Goal: Task Accomplishment & Management: Manage account settings

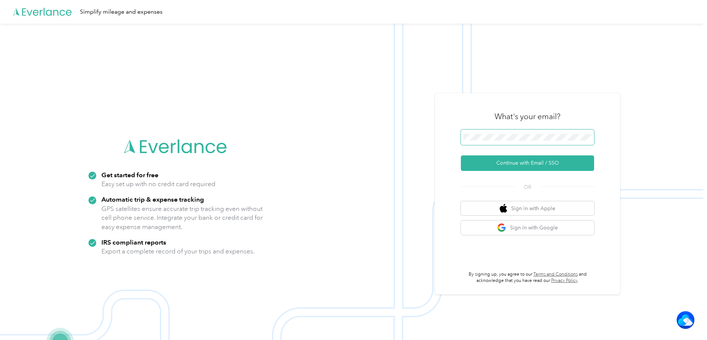
click at [496, 133] on span at bounding box center [527, 138] width 133 height 16
click at [540, 164] on button "Continue with Email / SSO" at bounding box center [527, 163] width 133 height 16
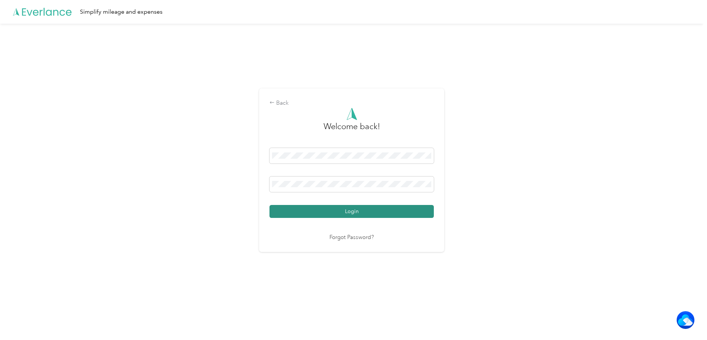
click at [352, 209] on button "Login" at bounding box center [351, 211] width 164 height 13
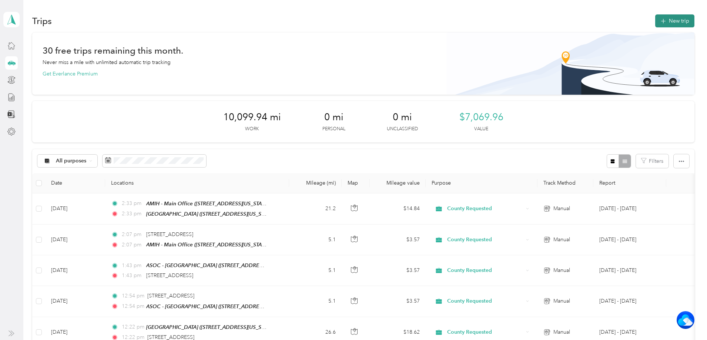
click at [655, 19] on button "New trip" at bounding box center [674, 20] width 39 height 13
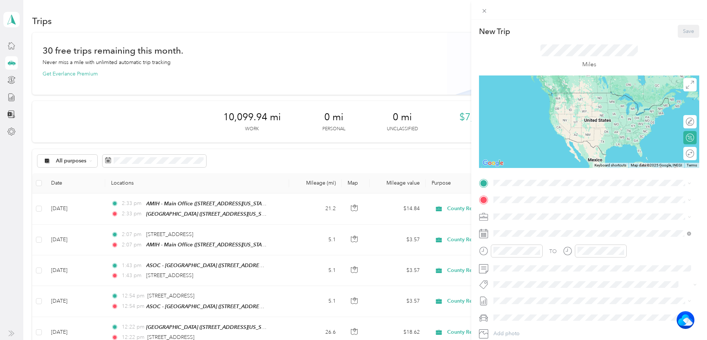
click at [539, 215] on div "TEAM Cirby Hills [STREET_ADDRESS][US_STATE]" at bounding box center [544, 214] width 74 height 18
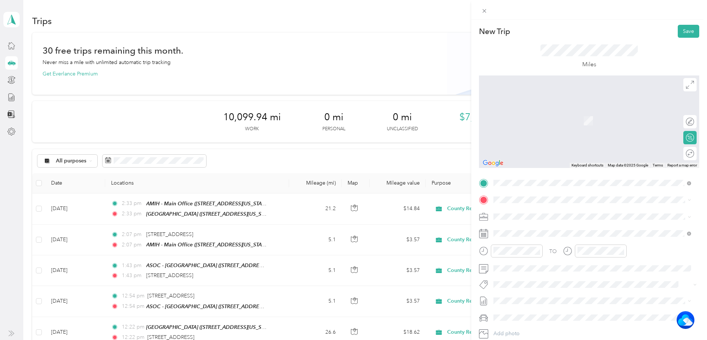
click at [524, 226] on span "[STREET_ADDRESS][US_STATE]" at bounding box center [544, 223] width 74 height 7
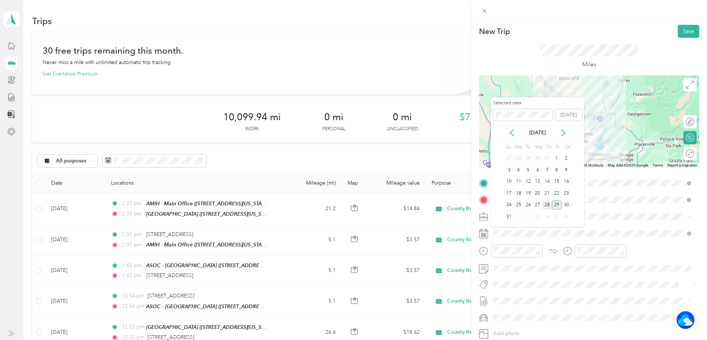
click at [545, 204] on div "28" at bounding box center [547, 205] width 10 height 9
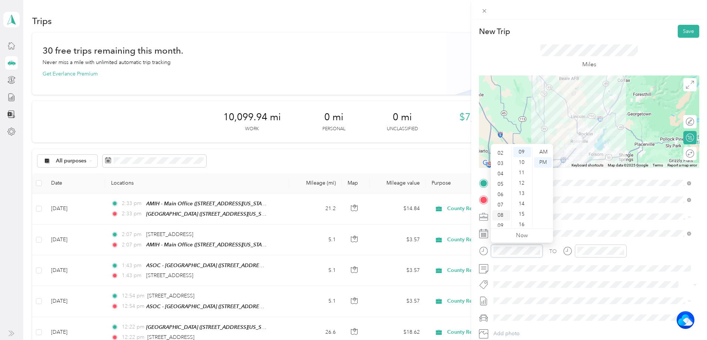
scroll to position [37, 0]
click at [500, 207] on div "09" at bounding box center [501, 208] width 18 height 10
click at [522, 174] on div "11" at bounding box center [522, 173] width 18 height 10
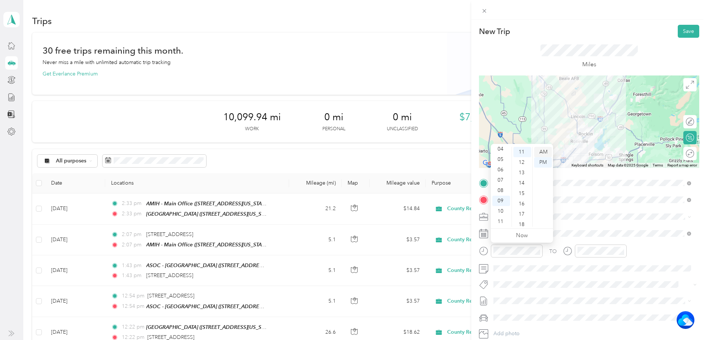
click at [542, 152] on div "AM" at bounding box center [543, 152] width 18 height 10
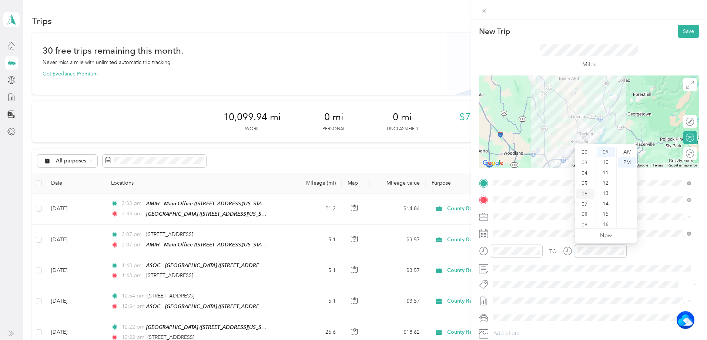
scroll to position [37, 0]
click at [582, 206] on div "09" at bounding box center [585, 208] width 18 height 10
click at [602, 172] on div "11" at bounding box center [606, 173] width 18 height 10
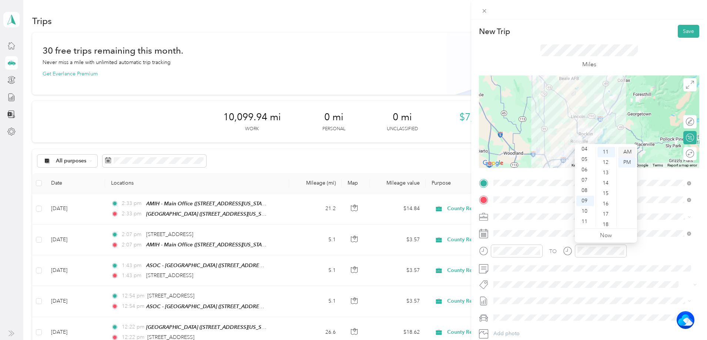
click at [631, 154] on div "AM" at bounding box center [627, 152] width 18 height 10
click at [682, 30] on button "Save" at bounding box center [688, 31] width 21 height 13
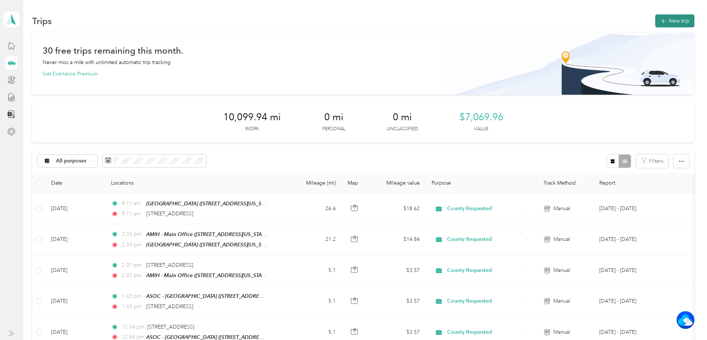
click at [655, 21] on button "New trip" at bounding box center [674, 20] width 39 height 13
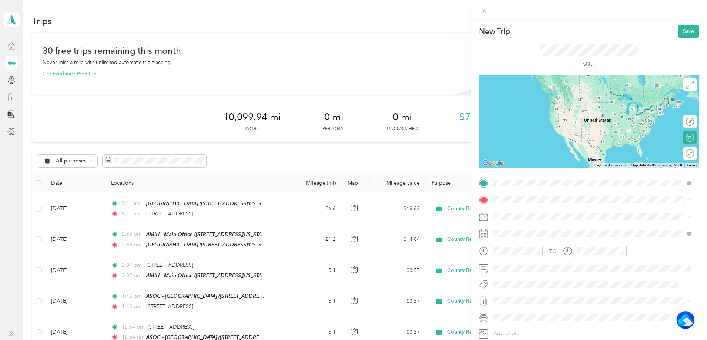
click at [541, 212] on span "[STREET_ADDRESS][US_STATE]" at bounding box center [544, 209] width 74 height 7
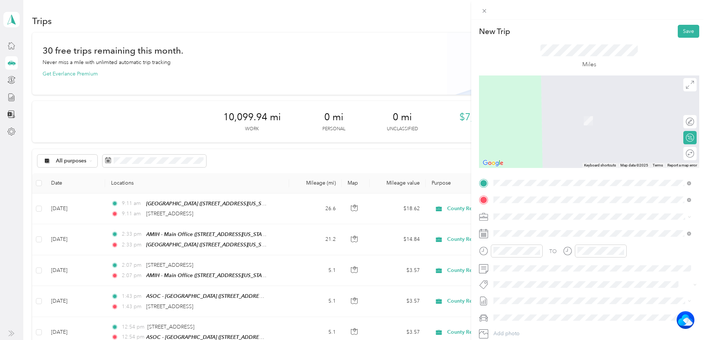
click at [544, 232] on div "[STREET_ADDRESS][US_STATE]" at bounding box center [592, 227] width 192 height 10
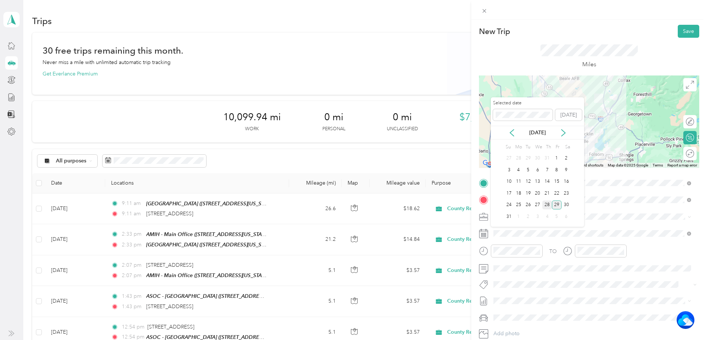
click at [547, 204] on div "28" at bounding box center [547, 205] width 10 height 9
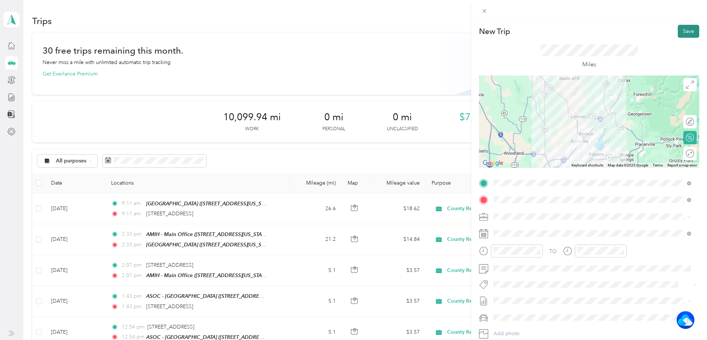
click at [683, 30] on button "Save" at bounding box center [688, 31] width 21 height 13
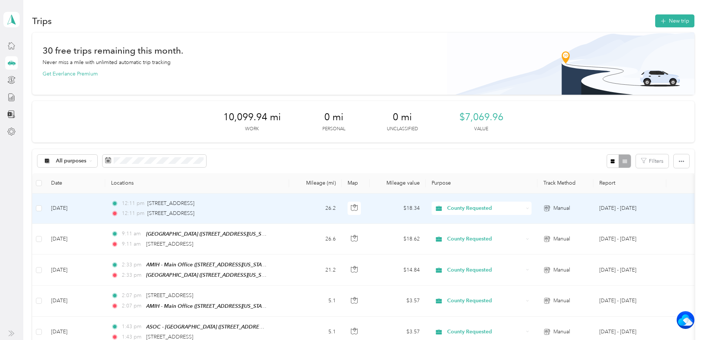
click at [266, 199] on div "12:11 pm [STREET_ADDRESS]" at bounding box center [188, 203] width 155 height 8
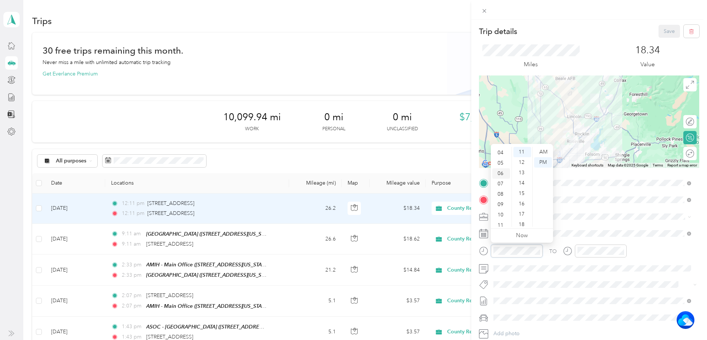
scroll to position [44, 0]
click at [500, 211] on div "10" at bounding box center [501, 211] width 18 height 10
click at [523, 152] on div "11" at bounding box center [522, 152] width 18 height 10
click at [540, 154] on div "AM" at bounding box center [543, 152] width 18 height 10
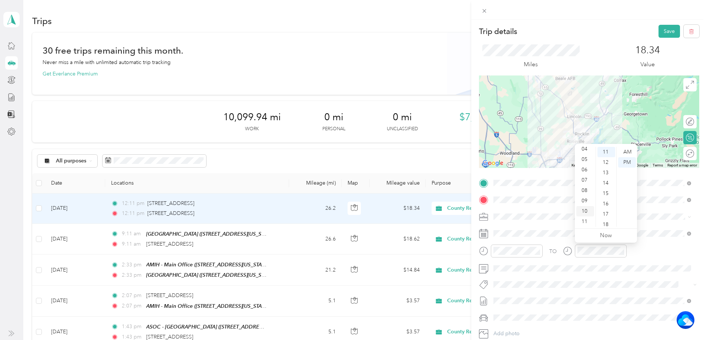
click at [585, 209] on div "10" at bounding box center [585, 211] width 18 height 10
click at [606, 148] on div "11" at bounding box center [606, 152] width 18 height 10
click at [626, 151] on div "AM" at bounding box center [627, 152] width 18 height 10
click at [662, 34] on button "Save" at bounding box center [668, 31] width 21 height 13
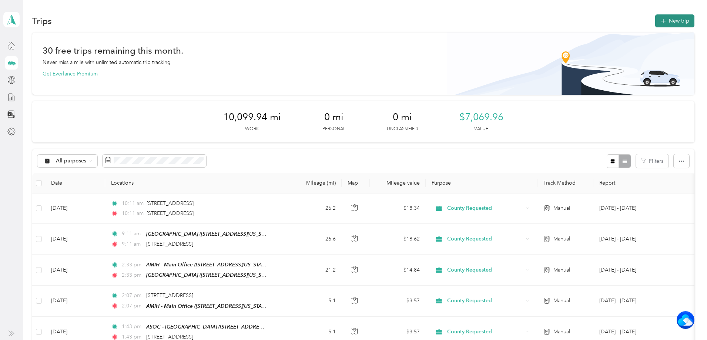
click at [655, 22] on button "New trip" at bounding box center [674, 20] width 39 height 13
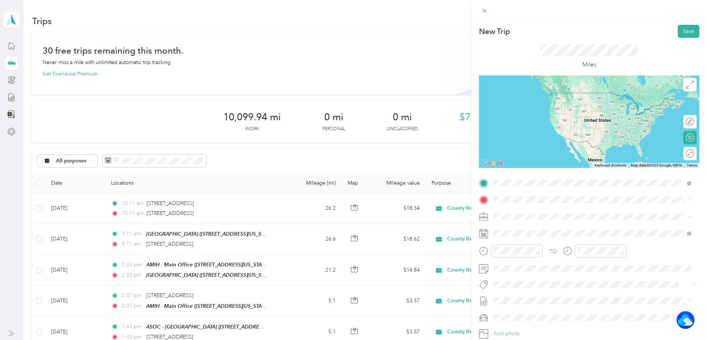
click at [548, 218] on li "[STREET_ADDRESS][US_STATE]" at bounding box center [592, 209] width 203 height 15
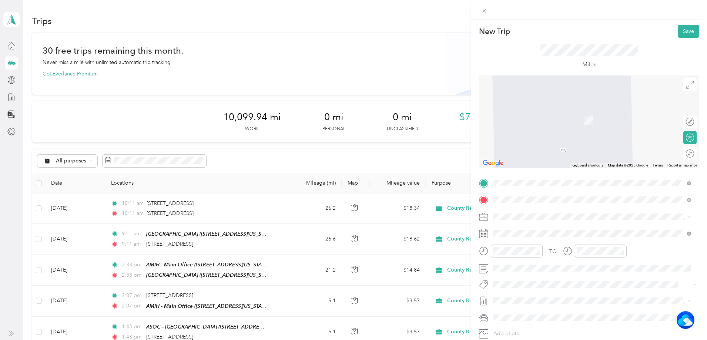
click at [552, 228] on span "[STREET_ADDRESS][US_STATE]" at bounding box center [544, 226] width 74 height 7
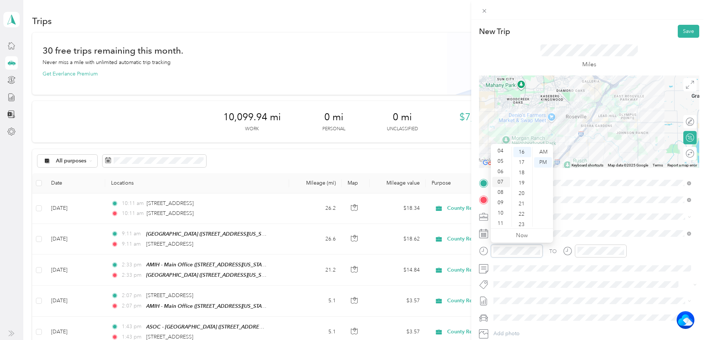
scroll to position [44, 0]
click at [504, 214] on div "10" at bounding box center [501, 211] width 18 height 10
click at [522, 199] on div "24" at bounding box center [522, 198] width 18 height 10
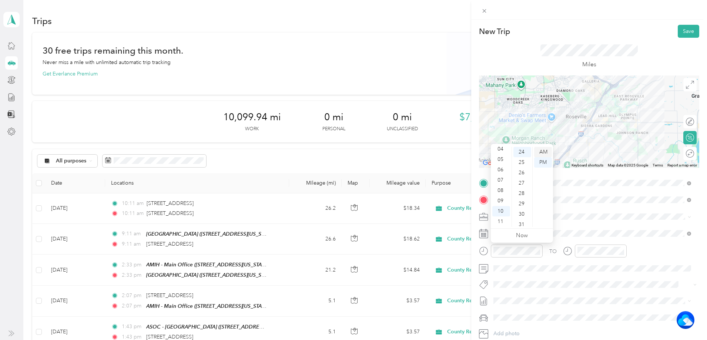
click at [545, 152] on div "AM" at bounding box center [543, 152] width 18 height 10
click at [586, 213] on div "10" at bounding box center [585, 211] width 18 height 10
click at [608, 161] on div "24" at bounding box center [606, 161] width 18 height 10
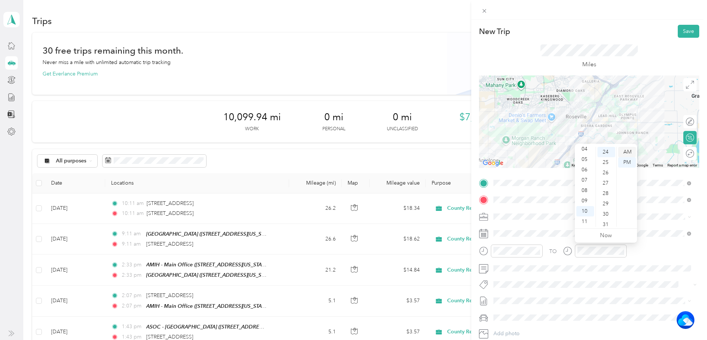
scroll to position [249, 0]
click at [626, 152] on div "AM" at bounding box center [627, 152] width 18 height 10
click at [678, 29] on button "Save" at bounding box center [688, 31] width 21 height 13
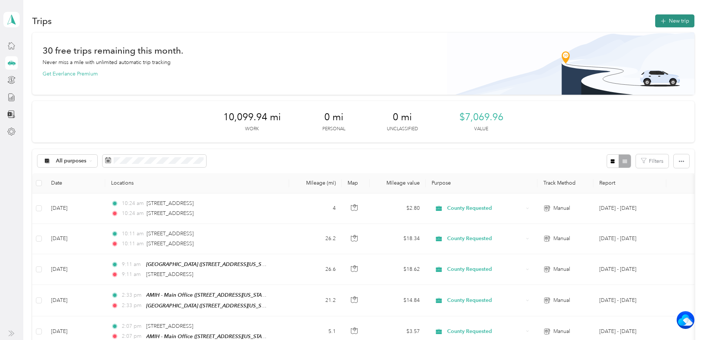
click at [655, 21] on button "New trip" at bounding box center [674, 20] width 39 height 13
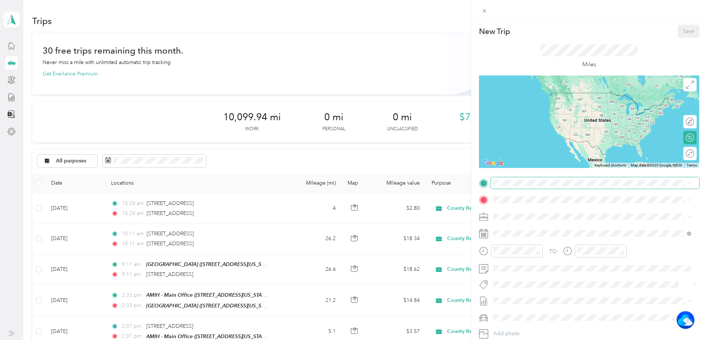
click at [528, 187] on span at bounding box center [595, 183] width 208 height 12
click at [568, 212] on span "[STREET_ADDRESS][US_STATE]" at bounding box center [544, 209] width 74 height 7
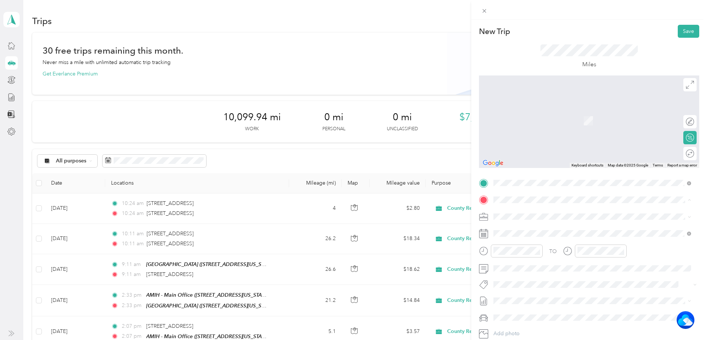
click at [556, 229] on strong "Cirby Hills" at bounding box center [545, 230] width 25 height 7
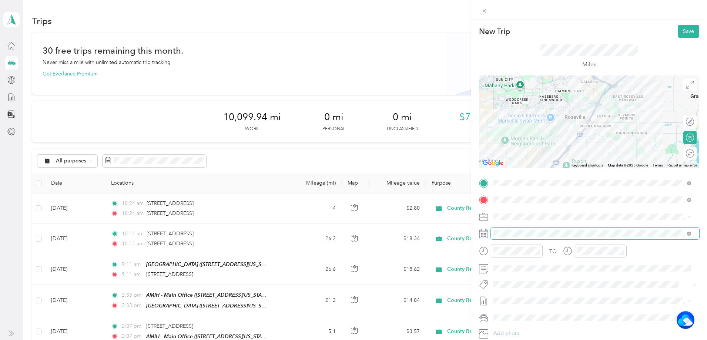
click at [516, 230] on span at bounding box center [595, 234] width 208 height 12
click at [506, 249] on div "TO Add photo" at bounding box center [589, 266] width 220 height 179
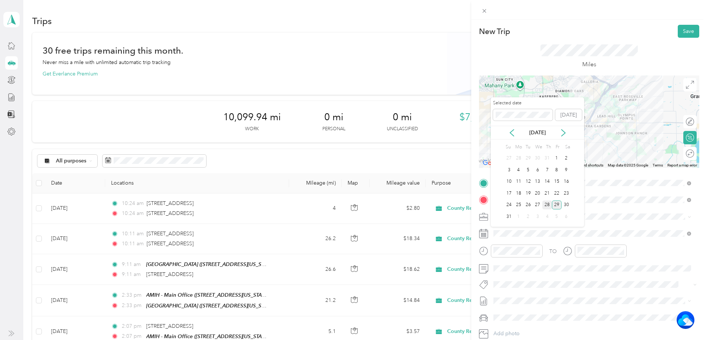
click at [547, 204] on div "28" at bounding box center [547, 205] width 10 height 9
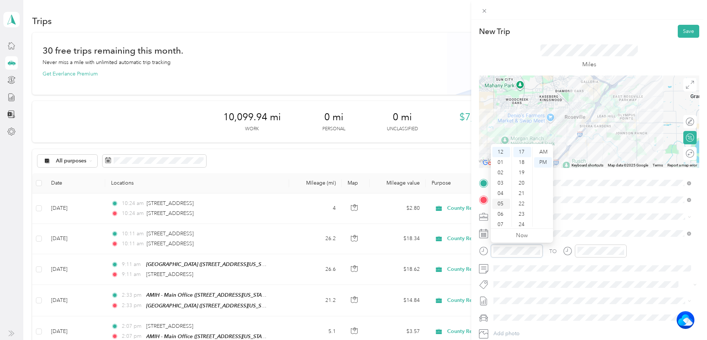
scroll to position [44, 0]
click at [502, 219] on div "11" at bounding box center [501, 221] width 18 height 10
click at [520, 198] on div "11" at bounding box center [522, 201] width 18 height 10
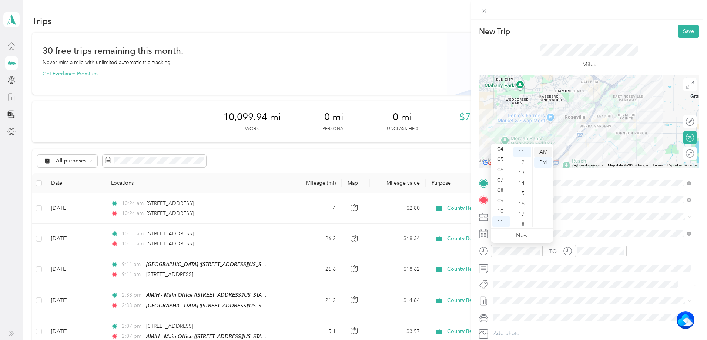
click at [540, 151] on div "AM" at bounding box center [543, 152] width 18 height 10
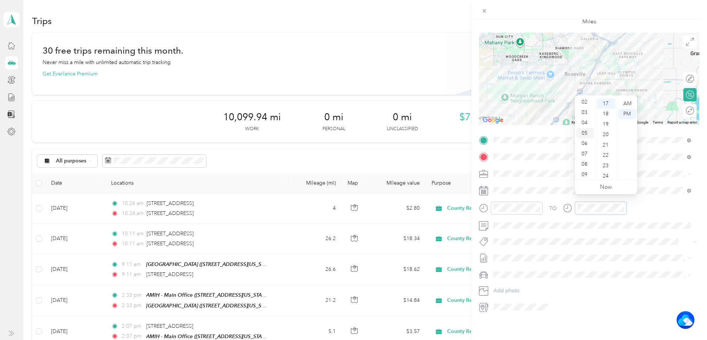
scroll to position [44, 0]
click at [586, 172] on div "11" at bounding box center [585, 173] width 18 height 10
click at [605, 153] on div "11" at bounding box center [606, 152] width 18 height 10
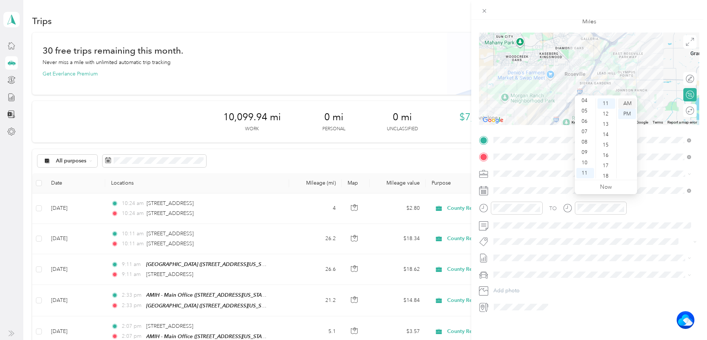
click at [625, 101] on div "AM" at bounding box center [627, 103] width 18 height 10
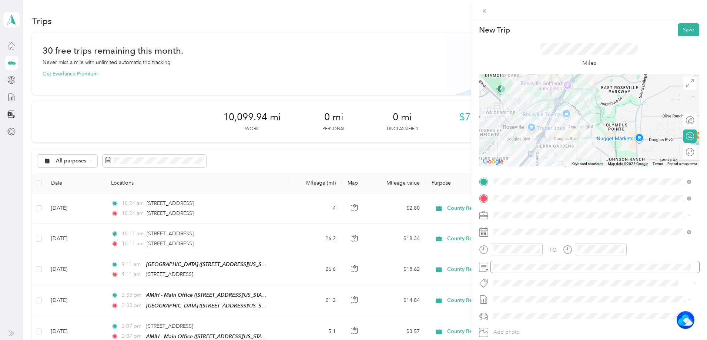
scroll to position [0, 0]
click at [685, 36] on button "Save" at bounding box center [688, 31] width 21 height 13
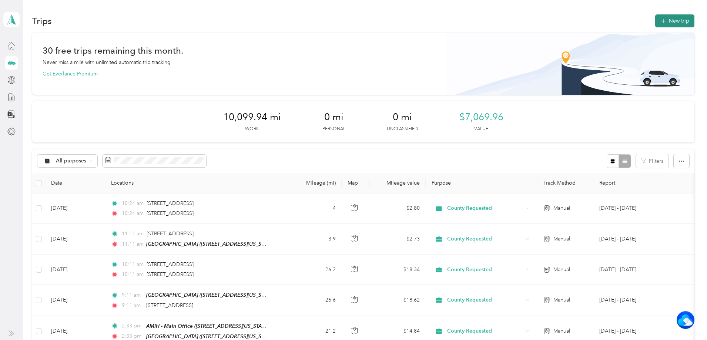
click at [655, 21] on button "New trip" at bounding box center [674, 20] width 39 height 13
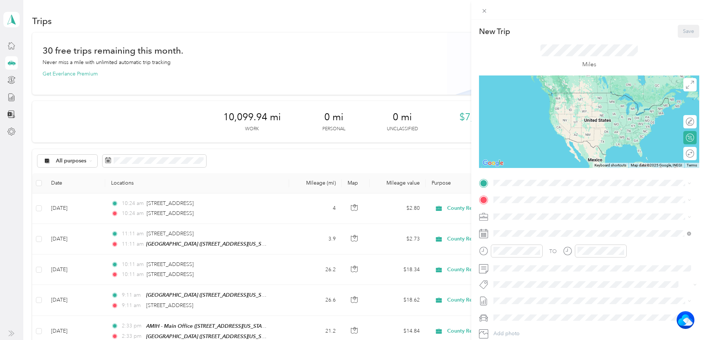
click at [535, 215] on div "TEAM Cirby Hills [STREET_ADDRESS][US_STATE]" at bounding box center [544, 217] width 74 height 18
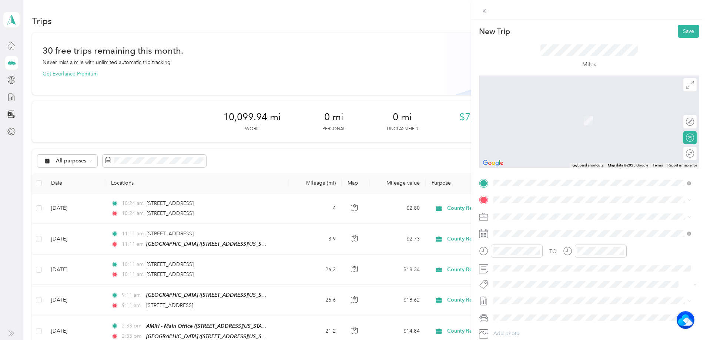
click at [549, 303] on div "TEAM [STREET_ADDRESS][GEOGRAPHIC_DATA][STREET_ADDRESS][US_STATE][GEOGRAPHIC_DAT…" at bounding box center [592, 308] width 192 height 21
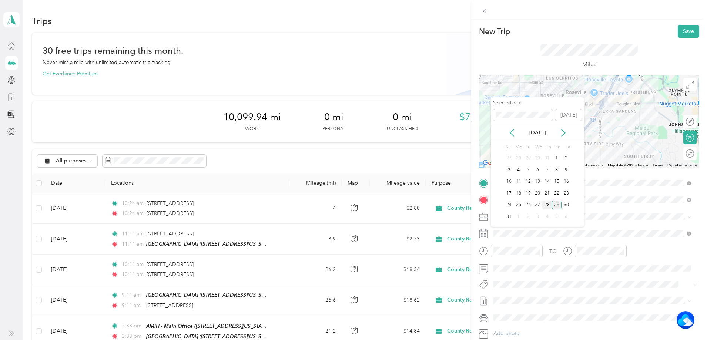
click at [550, 202] on div "28" at bounding box center [547, 205] width 10 height 9
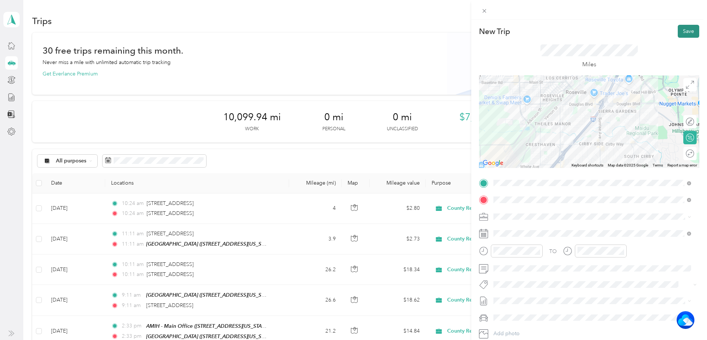
click at [678, 30] on button "Save" at bounding box center [688, 31] width 21 height 13
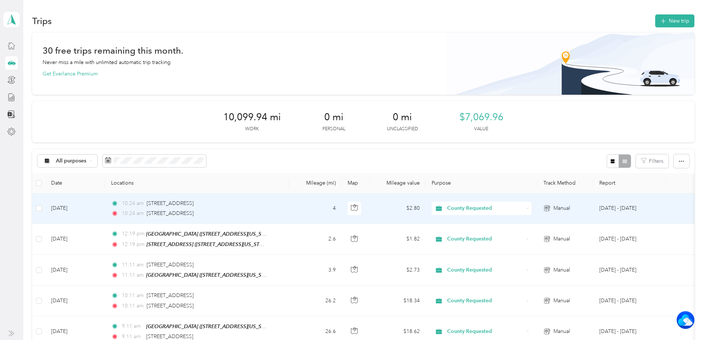
drag, startPoint x: 290, startPoint y: 205, endPoint x: 281, endPoint y: 210, distance: 10.6
click at [266, 210] on div "10:24 am [STREET_ADDRESS]" at bounding box center [188, 213] width 155 height 8
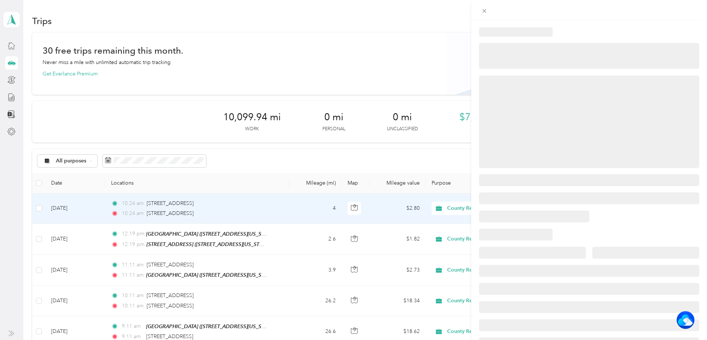
click at [307, 208] on div at bounding box center [353, 170] width 707 height 340
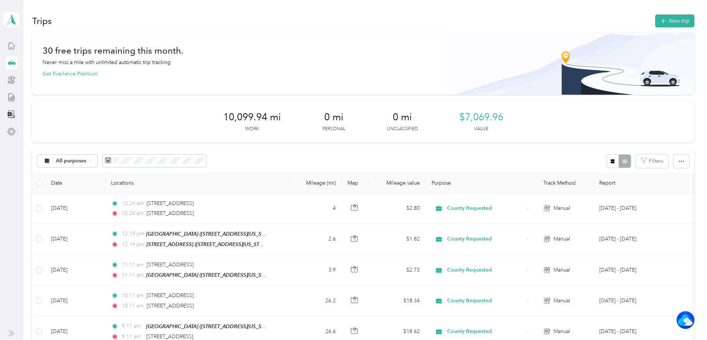
click at [314, 211] on div at bounding box center [353, 170] width 707 height 340
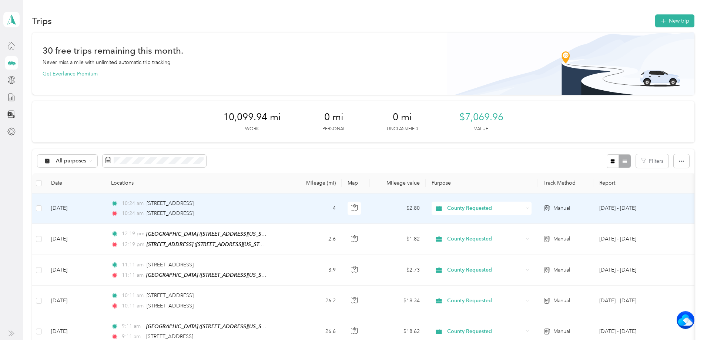
click at [266, 208] on div "10:24 am [STREET_ADDRESS] 10:24 am [STREET_ADDRESS]" at bounding box center [188, 208] width 155 height 18
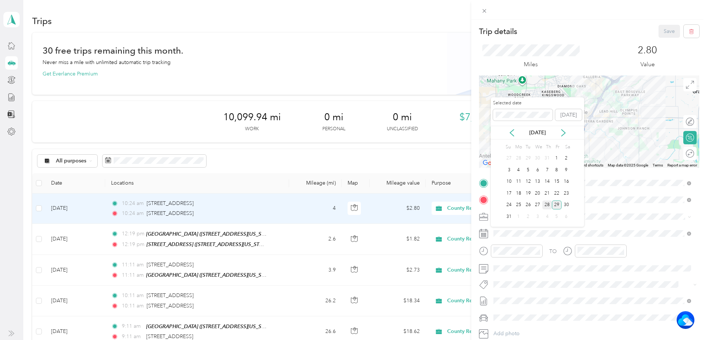
click at [547, 205] on div "28" at bounding box center [547, 205] width 10 height 9
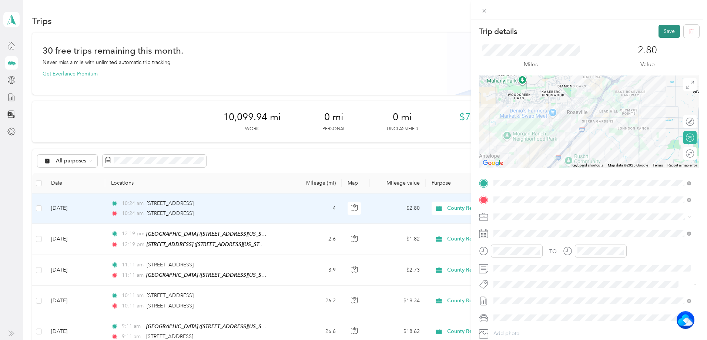
click at [658, 32] on button "Save" at bounding box center [668, 31] width 21 height 13
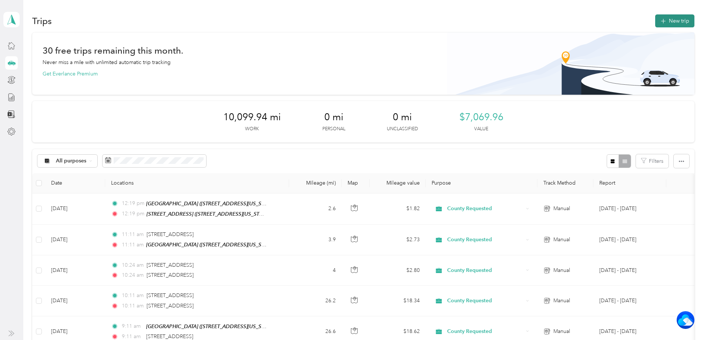
click at [655, 23] on button "New trip" at bounding box center [674, 20] width 39 height 13
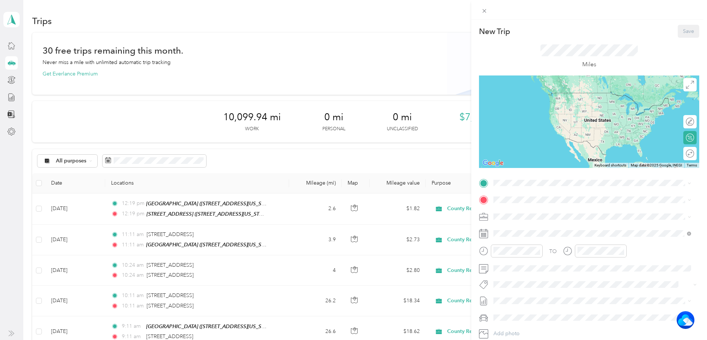
click at [548, 284] on li "TEAM [STREET_ADDRESS][GEOGRAPHIC_DATA][STREET_ADDRESS][US_STATE][GEOGRAPHIC_DAT…" at bounding box center [592, 296] width 203 height 26
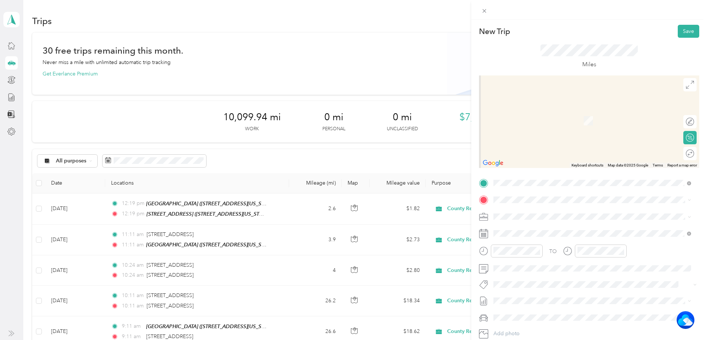
click at [533, 230] on div "TEAM Cirby Hills" at bounding box center [544, 229] width 74 height 9
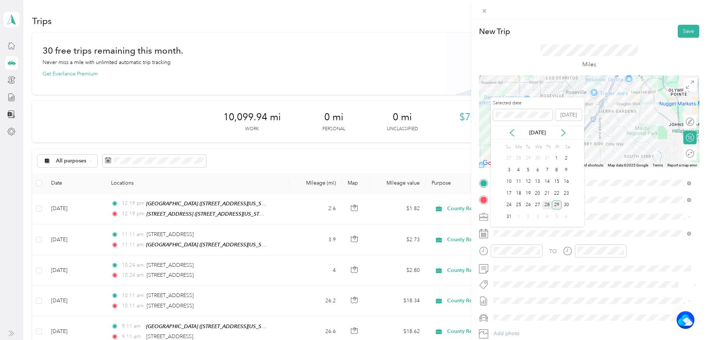
click at [547, 205] on div "28" at bounding box center [547, 205] width 10 height 9
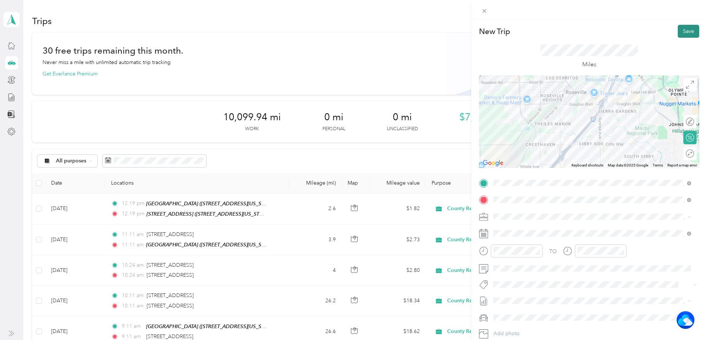
click at [683, 30] on button "Save" at bounding box center [688, 31] width 21 height 13
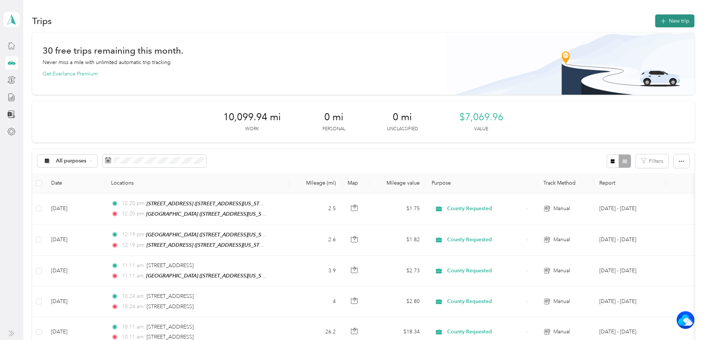
click at [655, 21] on button "New trip" at bounding box center [674, 20] width 39 height 13
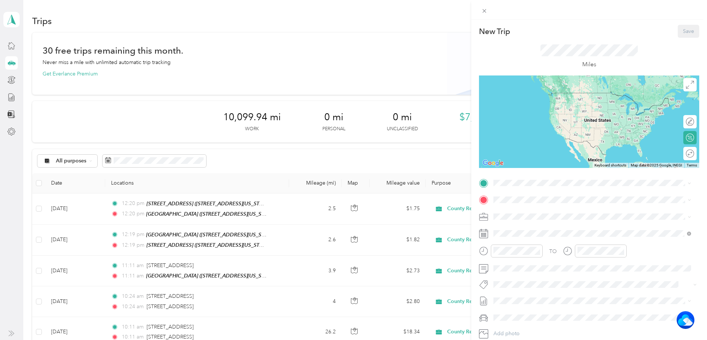
click at [526, 216] on div "TEAM Cirby Hills [STREET_ADDRESS][US_STATE]" at bounding box center [544, 214] width 74 height 18
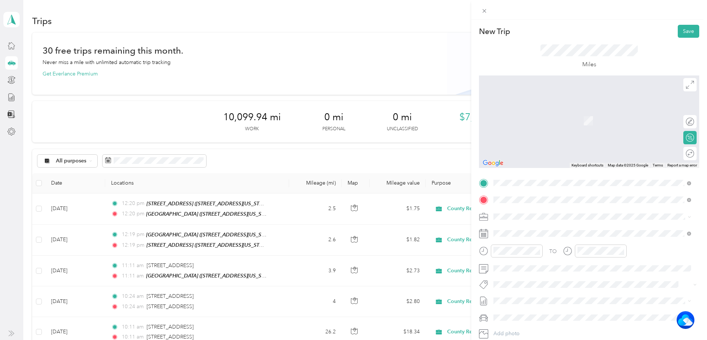
click at [566, 228] on span "[STREET_ADDRESS][US_STATE]" at bounding box center [544, 226] width 74 height 7
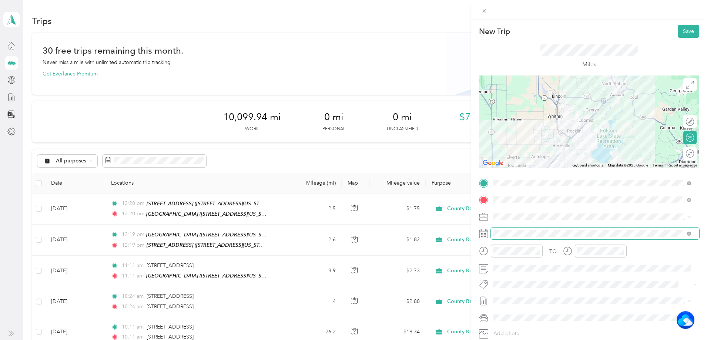
click at [520, 229] on span at bounding box center [595, 234] width 208 height 12
click at [533, 233] on span at bounding box center [595, 234] width 208 height 12
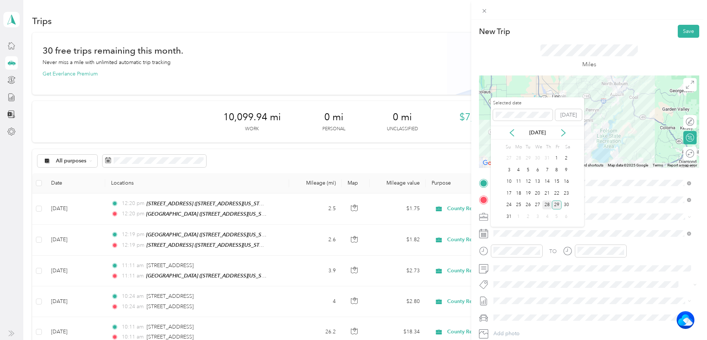
click at [545, 202] on div "28" at bounding box center [547, 205] width 10 height 9
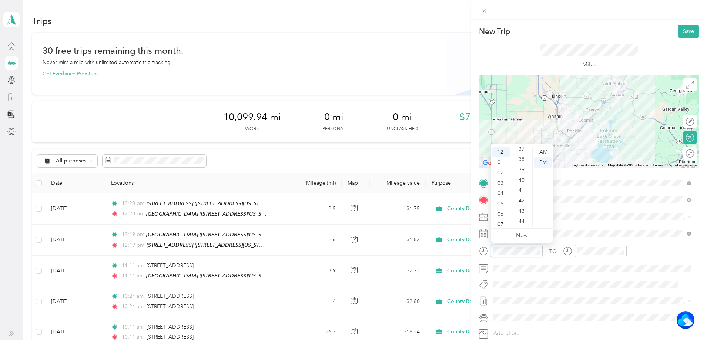
scroll to position [392, 0]
click at [521, 190] on div "42" at bounding box center [522, 195] width 18 height 10
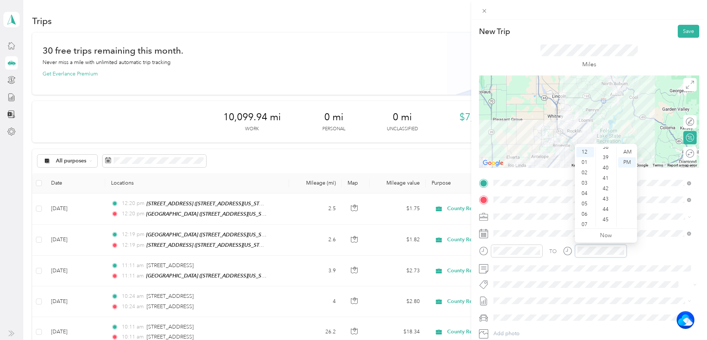
scroll to position [429, 0]
click at [603, 158] on div "42" at bounding box center [606, 158] width 18 height 10
click at [680, 27] on button "Save" at bounding box center [688, 31] width 21 height 13
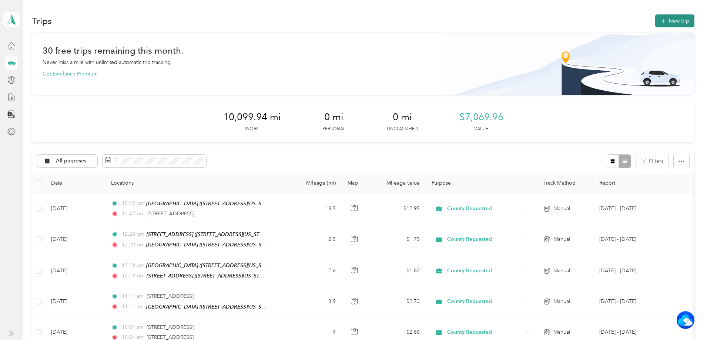
click at [655, 15] on button "New trip" at bounding box center [674, 20] width 39 height 13
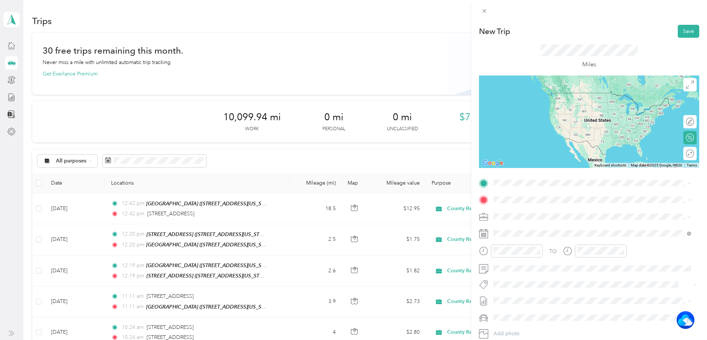
click at [536, 208] on span "[STREET_ADDRESS][US_STATE]" at bounding box center [544, 207] width 74 height 7
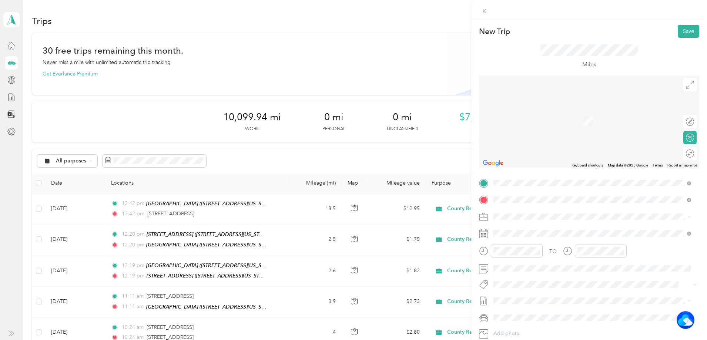
click at [528, 232] on div "[STREET_ADDRESS][US_STATE]" at bounding box center [592, 227] width 192 height 10
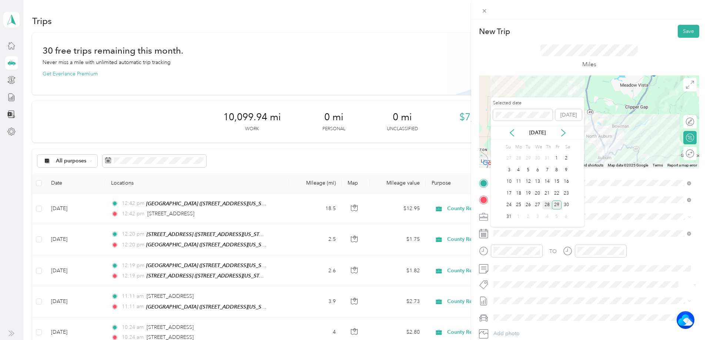
click at [544, 205] on div "28" at bounding box center [547, 205] width 10 height 9
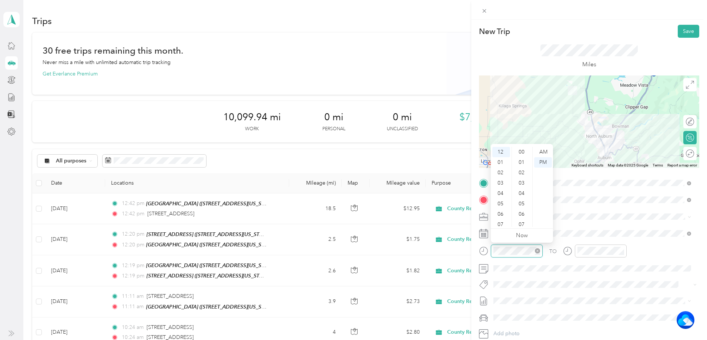
scroll to position [228, 0]
click at [500, 163] on div "01" at bounding box center [501, 162] width 18 height 10
click at [520, 174] on div "24" at bounding box center [522, 173] width 18 height 10
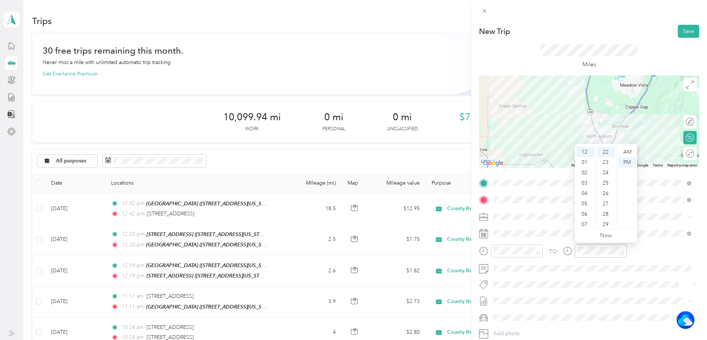
scroll to position [228, 0]
click at [585, 160] on div "01" at bounding box center [585, 162] width 18 height 10
click at [603, 169] on div "24" at bounding box center [606, 173] width 18 height 10
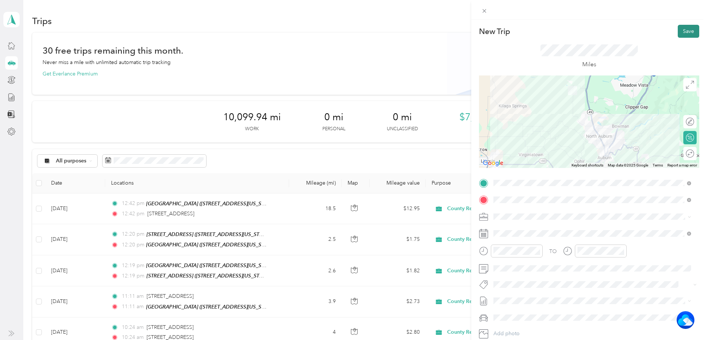
click at [686, 29] on button "Save" at bounding box center [688, 31] width 21 height 13
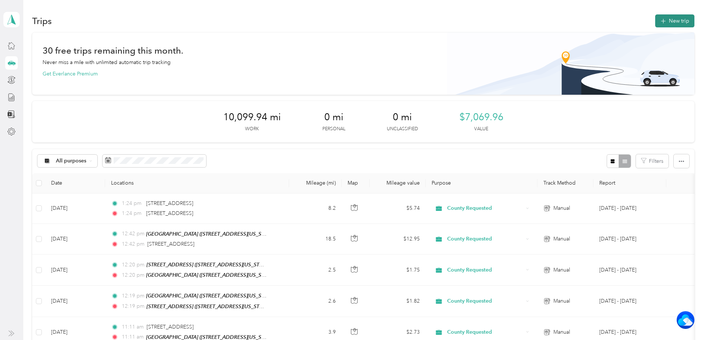
click at [655, 19] on button "New trip" at bounding box center [674, 20] width 39 height 13
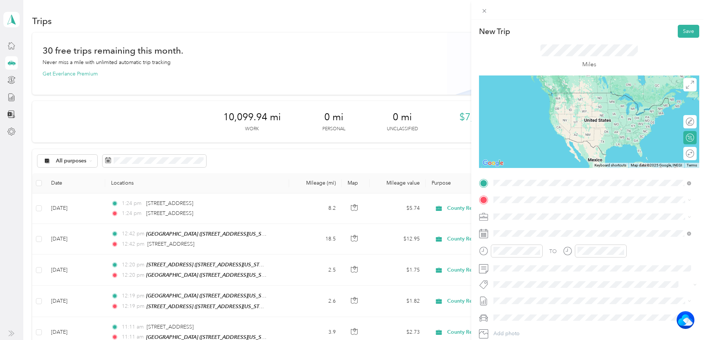
click at [540, 209] on span "[STREET_ADDRESS][US_STATE]" at bounding box center [544, 209] width 74 height 7
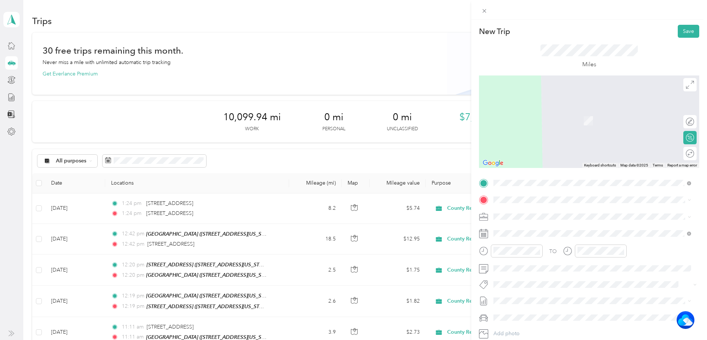
click at [540, 238] on span "[STREET_ADDRESS][US_STATE]" at bounding box center [544, 240] width 74 height 6
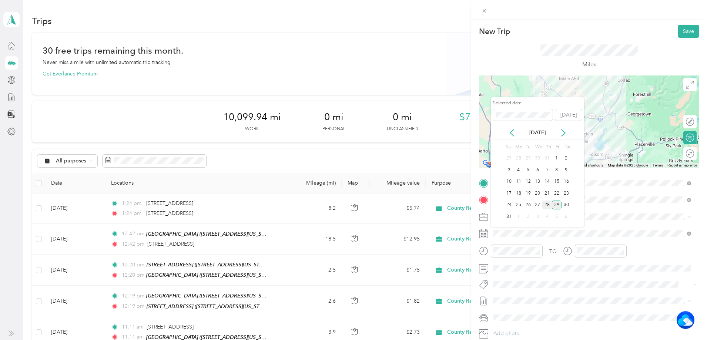
click at [543, 203] on div "28" at bounding box center [547, 205] width 10 height 9
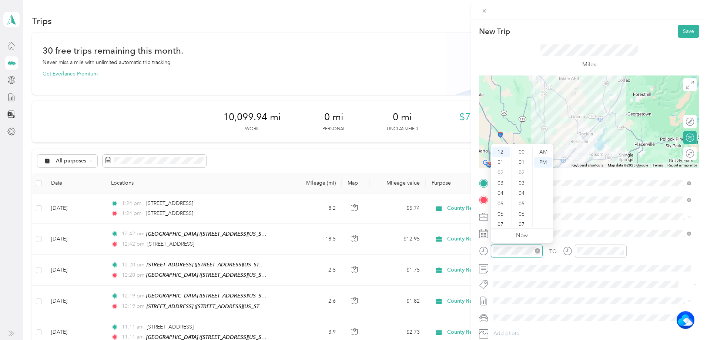
scroll to position [238, 0]
click at [500, 169] on div "02" at bounding box center [501, 173] width 18 height 10
click at [522, 194] on div "27" at bounding box center [522, 193] width 18 height 10
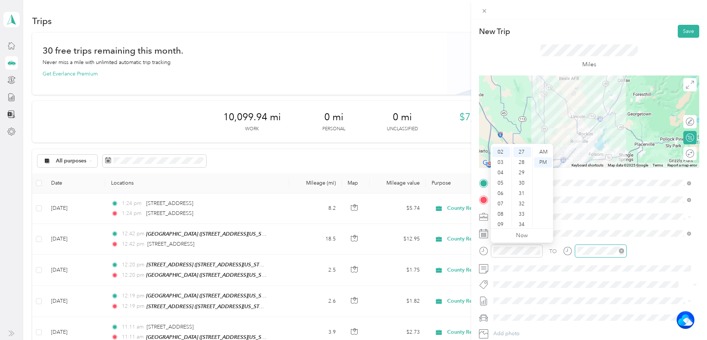
click at [607, 255] on div at bounding box center [601, 251] width 52 height 13
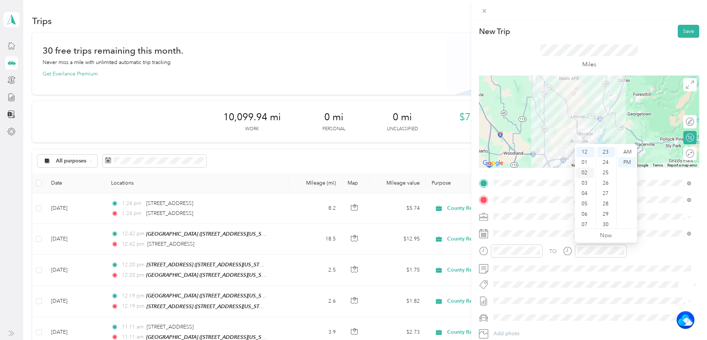
click at [582, 175] on div "02" at bounding box center [585, 173] width 18 height 10
click at [604, 192] on div "27" at bounding box center [606, 193] width 18 height 10
click at [683, 26] on button "Save" at bounding box center [688, 31] width 21 height 13
